Goal: Communication & Community: Connect with others

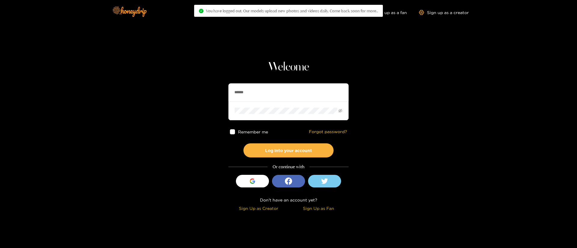
click at [266, 90] on input "******" at bounding box center [288, 93] width 120 height 18
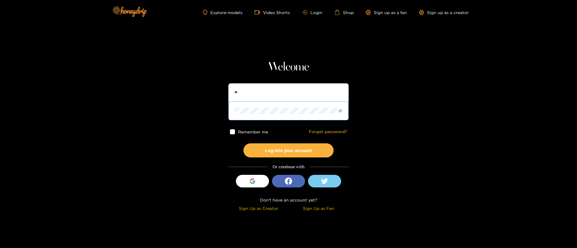
type input "**********"
click at [291, 153] on button "Log into your account" at bounding box center [288, 151] width 90 height 14
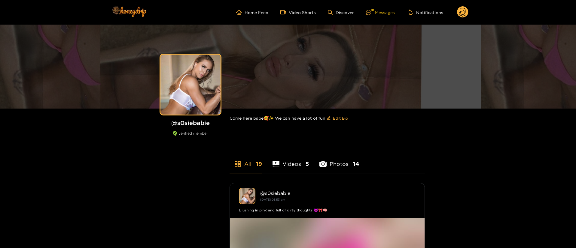
click at [378, 9] on div "Messages" at bounding box center [380, 12] width 29 height 7
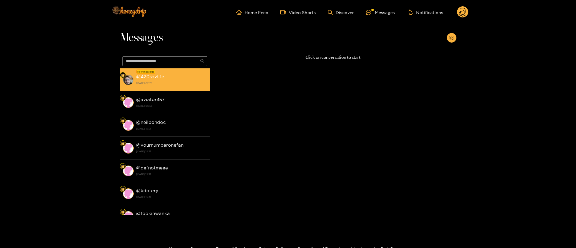
click at [174, 86] on strong "4 October 2025 02:28" at bounding box center [171, 83] width 71 height 5
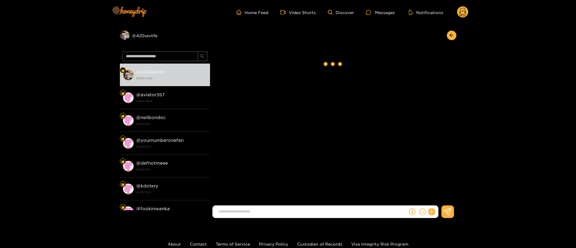
click at [261, 215] on input at bounding box center [311, 212] width 192 height 10
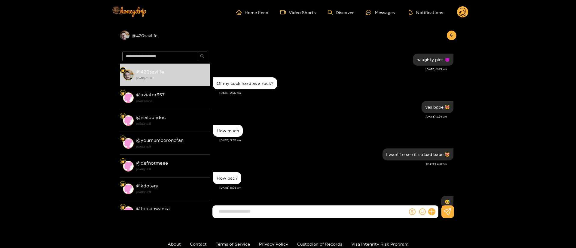
scroll to position [531, 0]
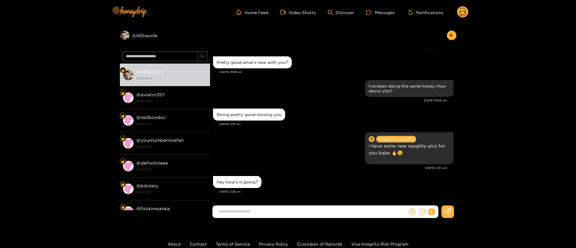
click at [261, 215] on input at bounding box center [311, 212] width 192 height 10
type input "*"
type input "*******"
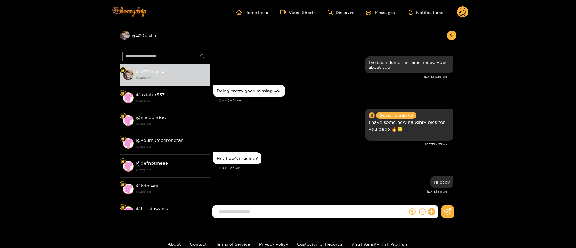
click at [240, 153] on div "Hey how’s it going?" at bounding box center [237, 159] width 48 height 12
copy div "Hey how’s it going?"
click at [282, 206] on form at bounding box center [309, 212] width 195 height 13
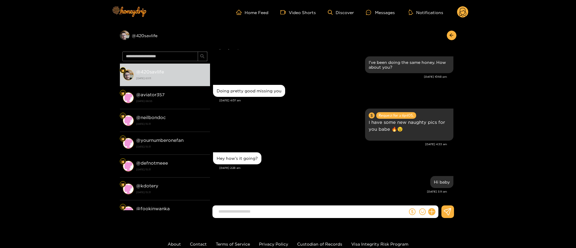
click at [271, 209] on input at bounding box center [311, 212] width 192 height 10
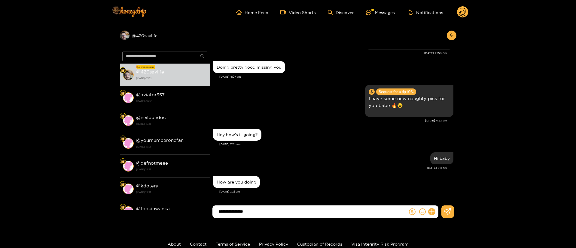
click at [230, 182] on div "How are you doing" at bounding box center [237, 182] width 40 height 5
copy div "How are you doing"
drag, startPoint x: 263, startPoint y: 213, endPoint x: 89, endPoint y: 200, distance: 173.8
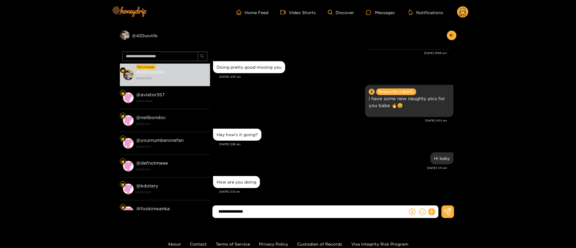
click at [89, 200] on div "Preview @ 420savlife New message @ 420savlife 4 October 2025 03:12 @ aviator357…" at bounding box center [288, 124] width 576 height 199
type input "**********"
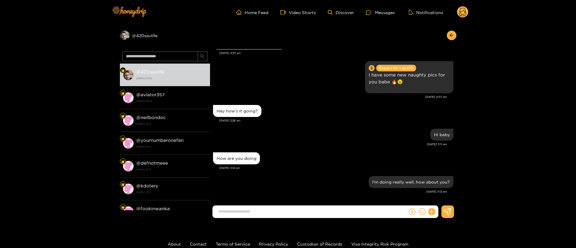
click at [467, 13] on circle at bounding box center [462, 11] width 11 height 11
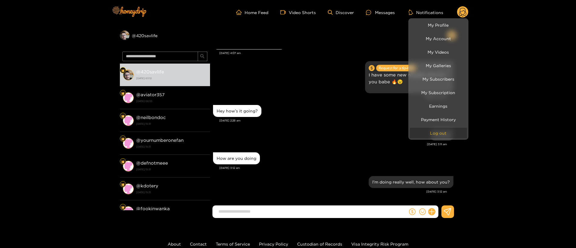
click at [438, 134] on button "Log out" at bounding box center [438, 133] width 57 height 11
